Goal: Complete application form: Complete application form

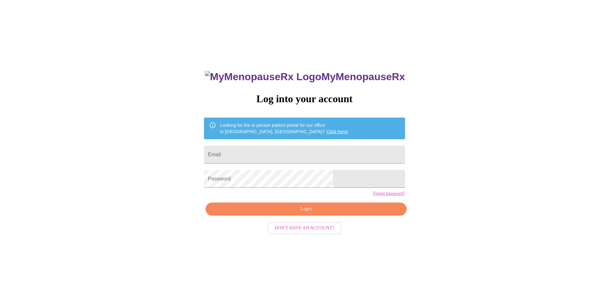
type input "[EMAIL_ADDRESS][PERSON_NAME][DOMAIN_NAME]"
click at [334, 216] on button "Login" at bounding box center [306, 209] width 201 height 13
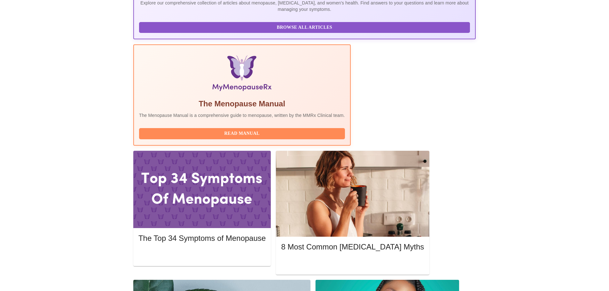
scroll to position [224, 0]
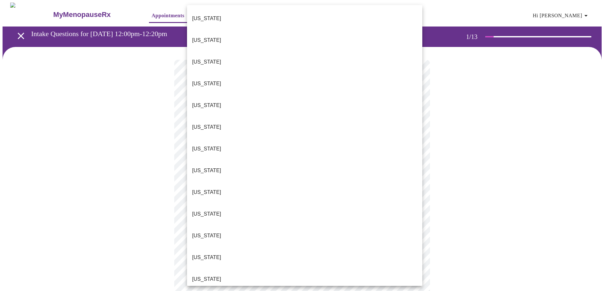
click at [277, 138] on body "MyMenopauseRx Appointments Messaging Labs Uploads Medications Community Refer a…" at bounding box center [305, 295] width 604 height 584
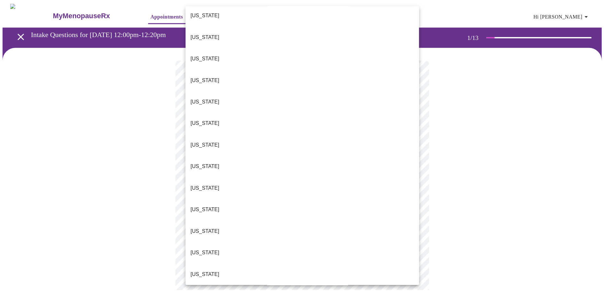
scroll to position [96, 0]
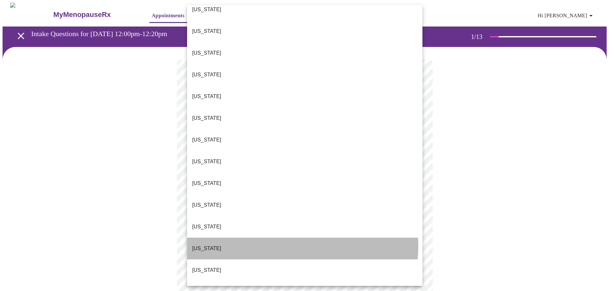
click at [254, 238] on li "[US_STATE]" at bounding box center [304, 249] width 235 height 22
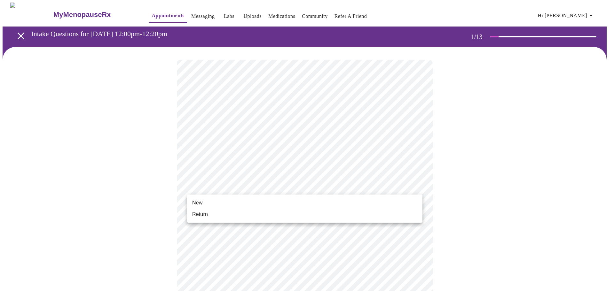
click at [259, 187] on body "MyMenopauseRx Appointments Messaging Labs Uploads Medications Community Refer a…" at bounding box center [307, 293] width 609 height 580
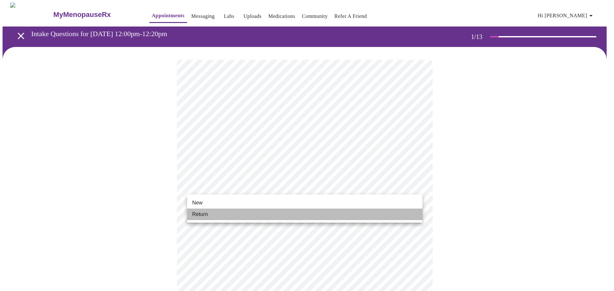
click at [261, 210] on li "Return" at bounding box center [304, 215] width 235 height 12
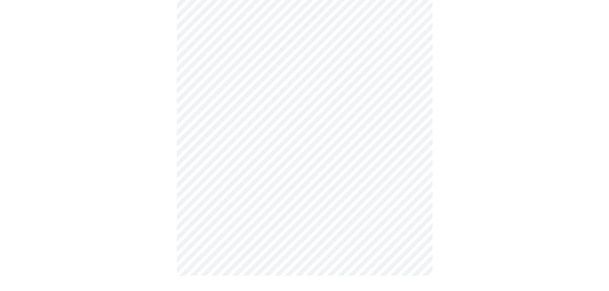
scroll to position [0, 0]
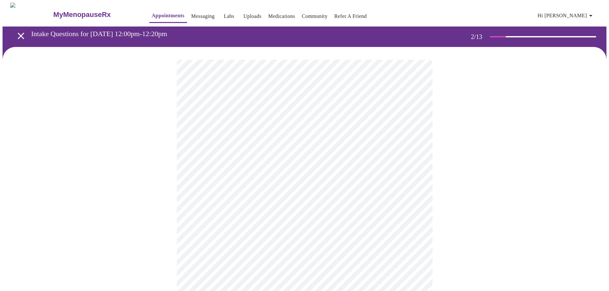
click at [299, 131] on body "MyMenopauseRx Appointments Messaging Labs Uploads Medications Community Refer a…" at bounding box center [305, 195] width 604 height 384
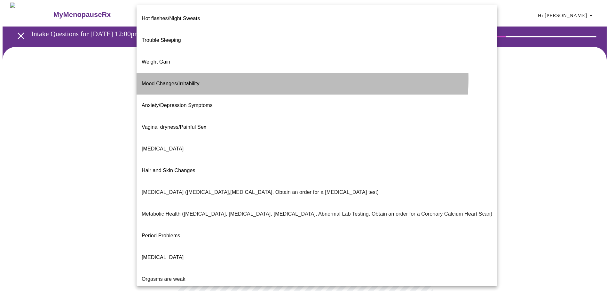
click at [282, 73] on li "Mood Changes/Irritability" at bounding box center [317, 84] width 361 height 22
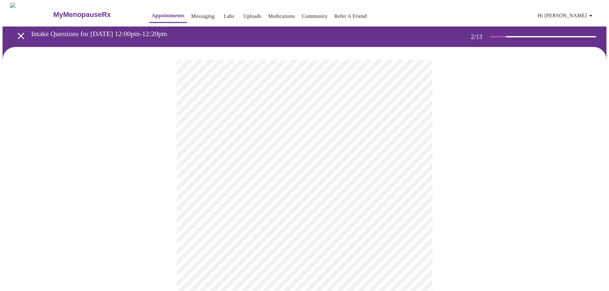
click at [299, 197] on body "MyMenopauseRx Appointments Messaging Labs Uploads Medications Community Refer a…" at bounding box center [305, 193] width 604 height 381
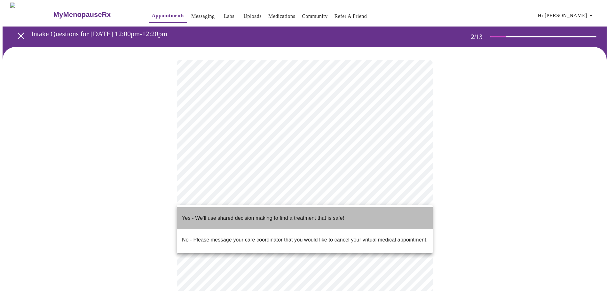
click at [295, 216] on p "Yes - We'll use shared decision making to find a treatment that is safe!" at bounding box center [263, 219] width 162 height 8
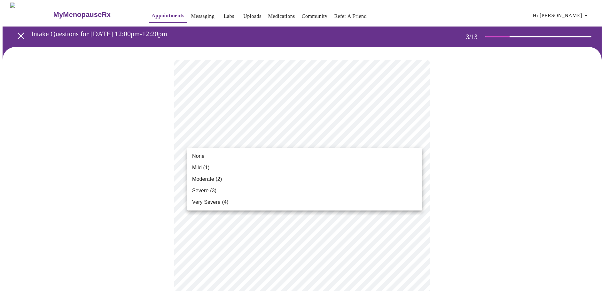
click at [274, 169] on li "Mild (1)" at bounding box center [304, 168] width 235 height 12
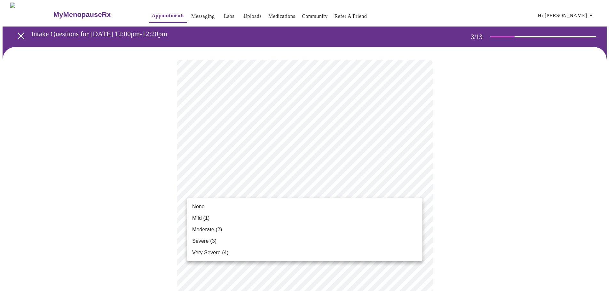
click at [263, 220] on li "Mild (1)" at bounding box center [304, 219] width 235 height 12
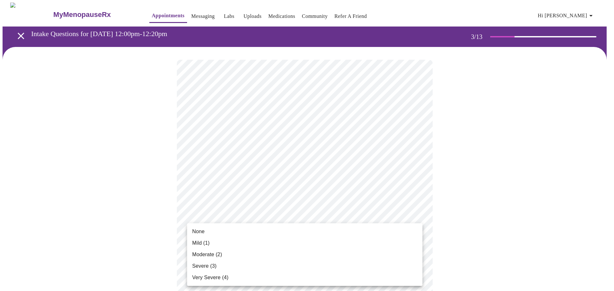
click at [249, 257] on li "Moderate (2)" at bounding box center [304, 255] width 235 height 12
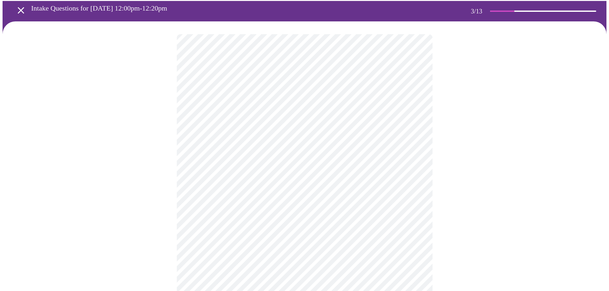
scroll to position [64, 0]
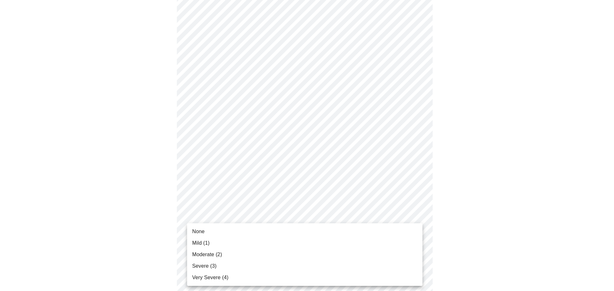
click at [244, 254] on li "Moderate (2)" at bounding box center [304, 255] width 235 height 12
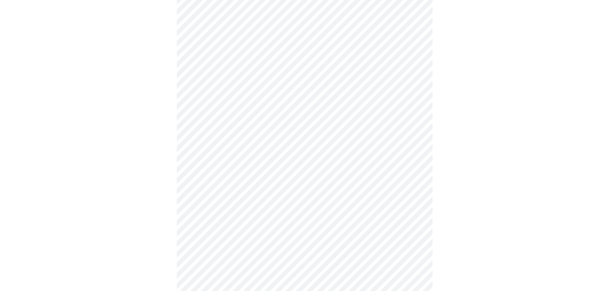
scroll to position [160, 0]
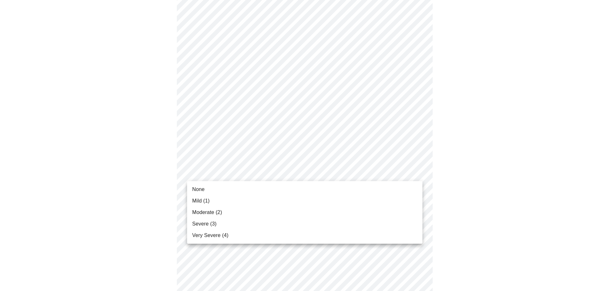
click at [242, 176] on body "MyMenopauseRx Appointments Messaging Labs Uploads Medications Community Refer a…" at bounding box center [307, 250] width 609 height 815
click at [249, 232] on li "Very Severe (4)" at bounding box center [304, 236] width 235 height 12
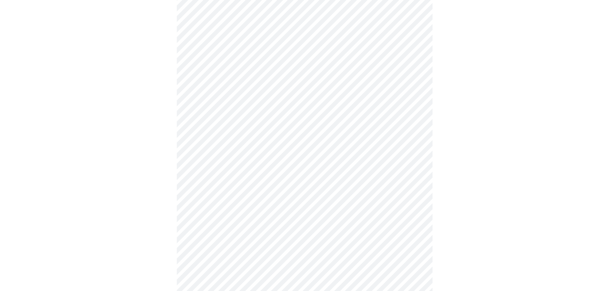
scroll to position [256, 0]
click at [282, 175] on body "MyMenopauseRx Appointments Messaging Labs Uploads Medications Community Refer a…" at bounding box center [307, 150] width 609 height 806
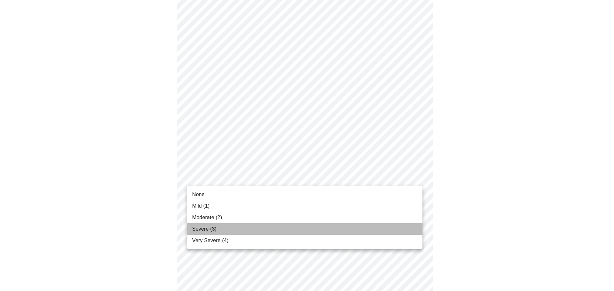
click at [272, 231] on li "Severe (3)" at bounding box center [304, 230] width 235 height 12
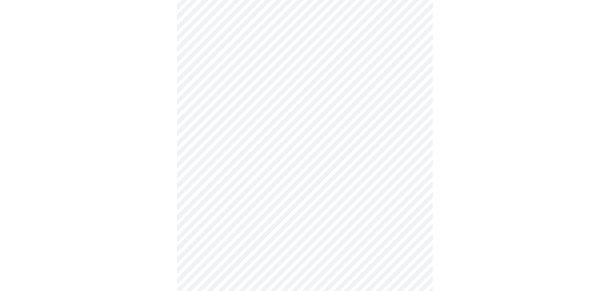
click at [229, 223] on body "MyMenopauseRx Appointments Messaging Labs Uploads Medications Community Refer a…" at bounding box center [305, 145] width 604 height 797
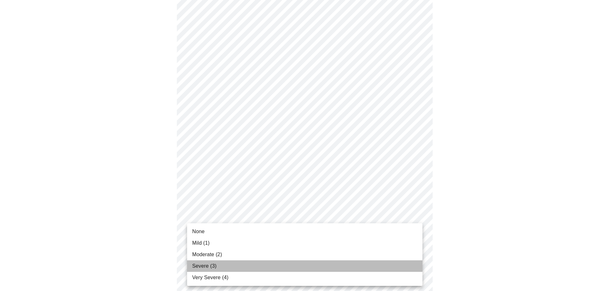
click at [213, 263] on span "Severe (3)" at bounding box center [204, 267] width 24 height 8
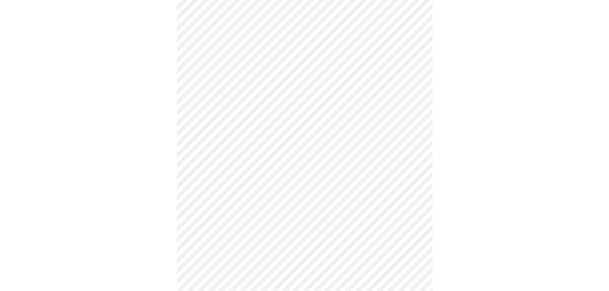
scroll to position [320, 0]
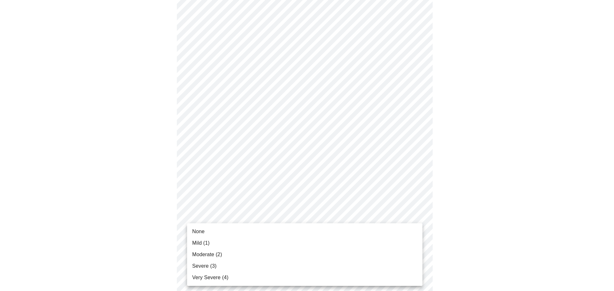
click at [214, 218] on body "MyMenopauseRx Appointments Messaging Labs Uploads Medications Community Refer a…" at bounding box center [307, 77] width 609 height 788
click at [211, 259] on li "Moderate (2)" at bounding box center [304, 255] width 235 height 12
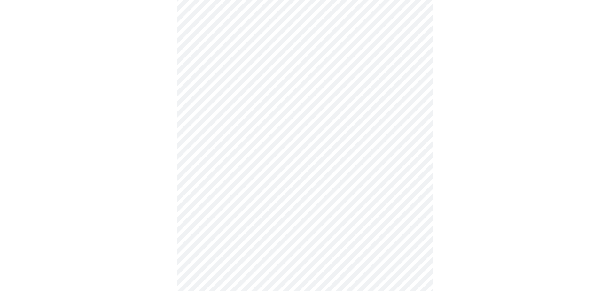
scroll to position [416, 0]
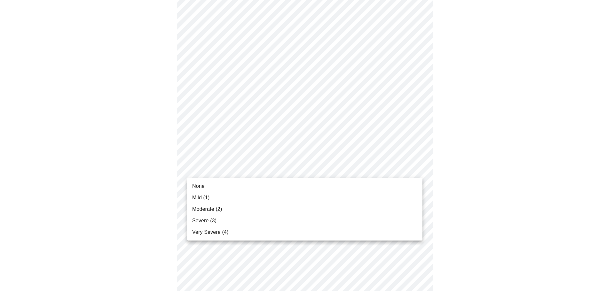
click at [239, 208] on li "Moderate (2)" at bounding box center [304, 210] width 235 height 12
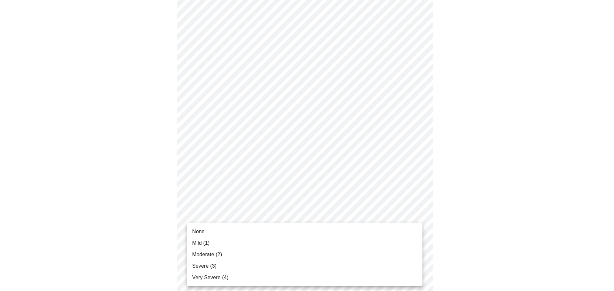
click at [241, 263] on li "Severe (3)" at bounding box center [304, 267] width 235 height 12
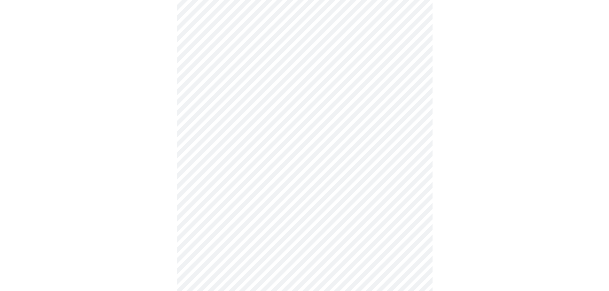
scroll to position [342, 0]
click at [256, 38] on body "MyMenopauseRx Appointments Messaging Labs Uploads Medications Community Refer a…" at bounding box center [305, 41] width 604 height 761
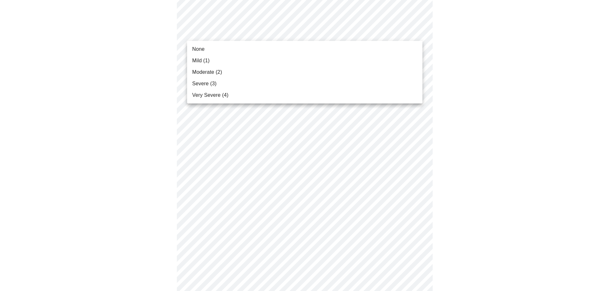
click at [257, 75] on li "Moderate (2)" at bounding box center [304, 73] width 235 height 12
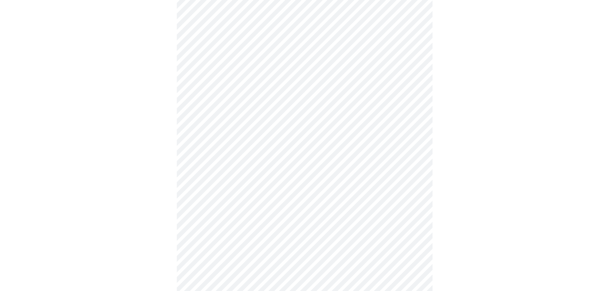
click at [143, 208] on div at bounding box center [305, 59] width 604 height 708
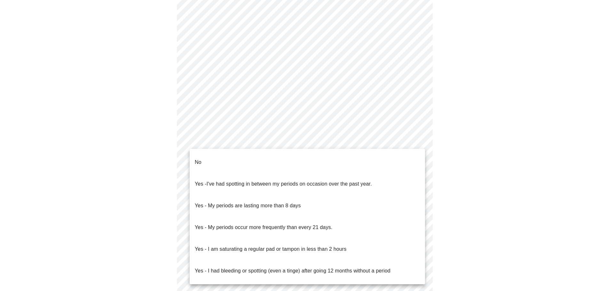
click at [225, 142] on body "MyMenopauseRx Appointments Messaging Labs Uploads Medications Community Refer a…" at bounding box center [305, 81] width 604 height 605
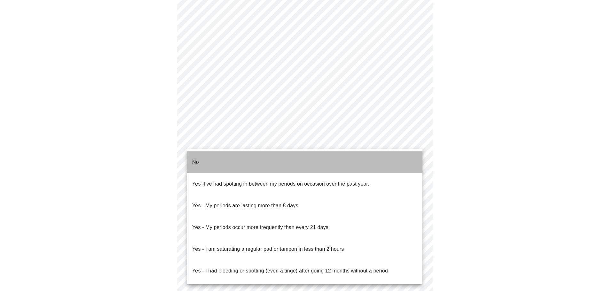
click at [217, 158] on li "No" at bounding box center [304, 163] width 235 height 22
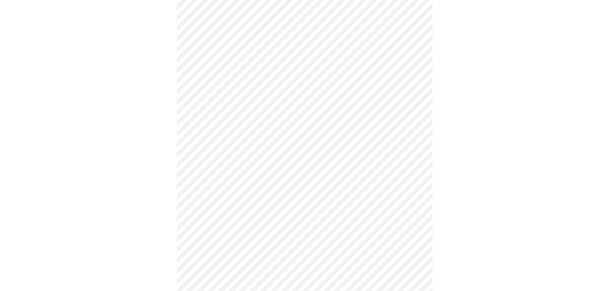
click at [222, 193] on body "MyMenopauseRx Appointments Messaging Labs Uploads Medications Community Refer a…" at bounding box center [305, 79] width 604 height 601
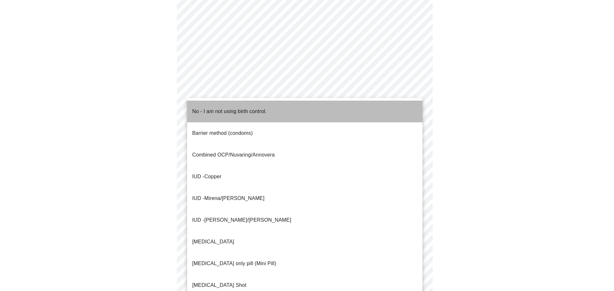
click at [220, 108] on p "No - I am not using birth control." at bounding box center [229, 112] width 75 height 8
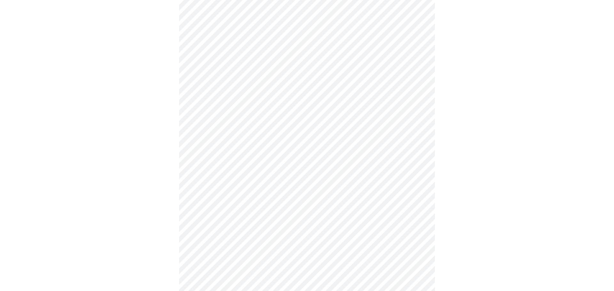
click at [213, 231] on body "MyMenopauseRx Appointments Messaging Labs Uploads Medications Community Refer a…" at bounding box center [307, 78] width 609 height 598
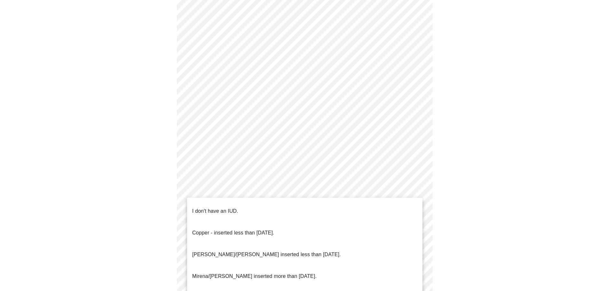
click at [215, 212] on span "I don't have an IUD." at bounding box center [215, 211] width 46 height 18
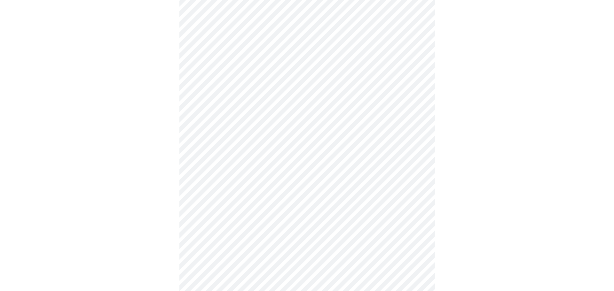
scroll to position [303, 0]
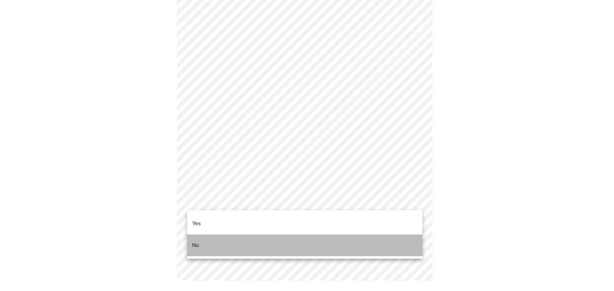
click at [209, 235] on li "No" at bounding box center [304, 246] width 235 height 22
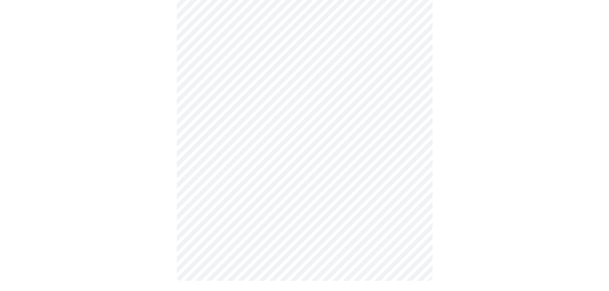
scroll to position [0, 0]
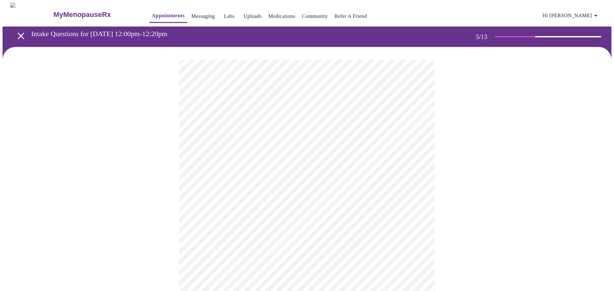
click at [234, 171] on body "MyMenopauseRx Appointments Messaging Labs Uploads Medications Community Refer a…" at bounding box center [307, 239] width 609 height 473
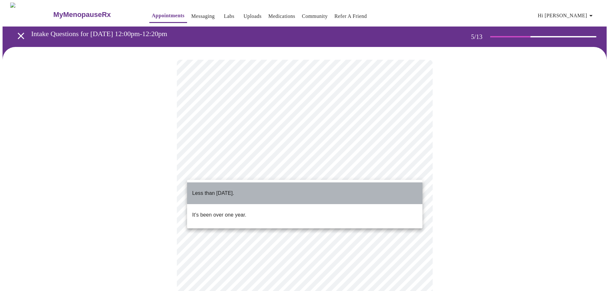
click at [233, 191] on p "Less than [DATE]." at bounding box center [213, 194] width 42 height 8
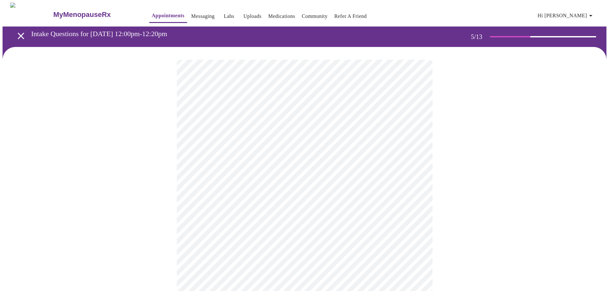
click at [235, 224] on body "MyMenopauseRx Appointments Messaging Labs Uploads Medications Community Refer a…" at bounding box center [305, 239] width 604 height 473
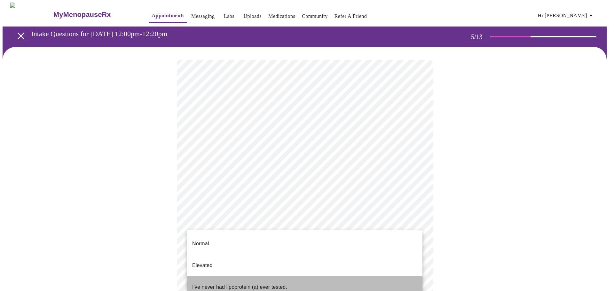
click at [233, 284] on p "I've never had lipoprotein (a) ever tested." at bounding box center [239, 288] width 95 height 8
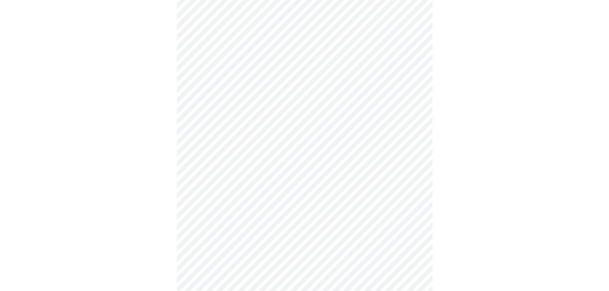
scroll to position [1599, 0]
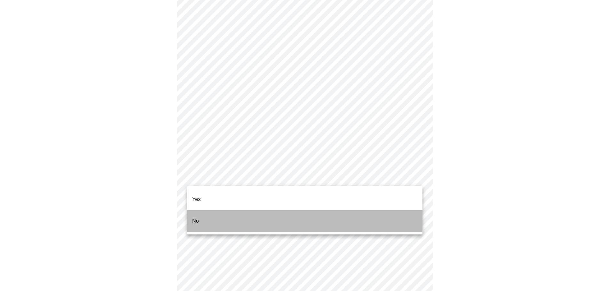
click at [247, 210] on li "No" at bounding box center [304, 221] width 235 height 22
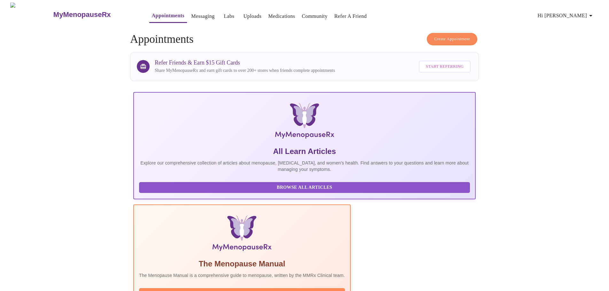
scroll to position [128, 0]
